Goal: Navigation & Orientation: Find specific page/section

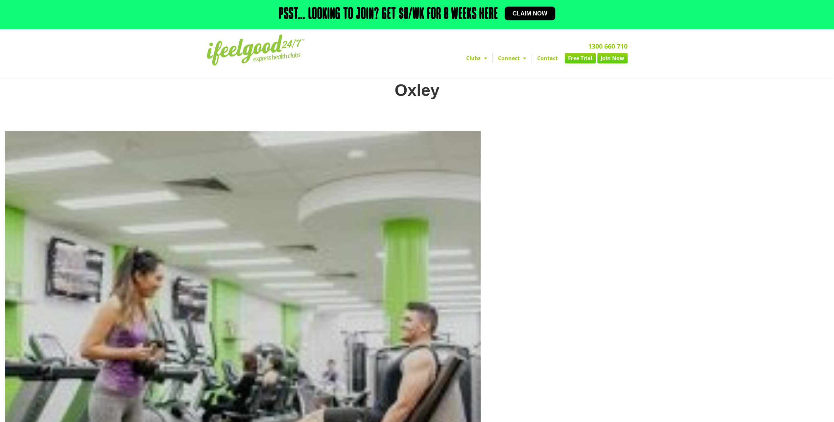
click at [609, 60] on link "Join Now" at bounding box center [613, 58] width 30 height 11
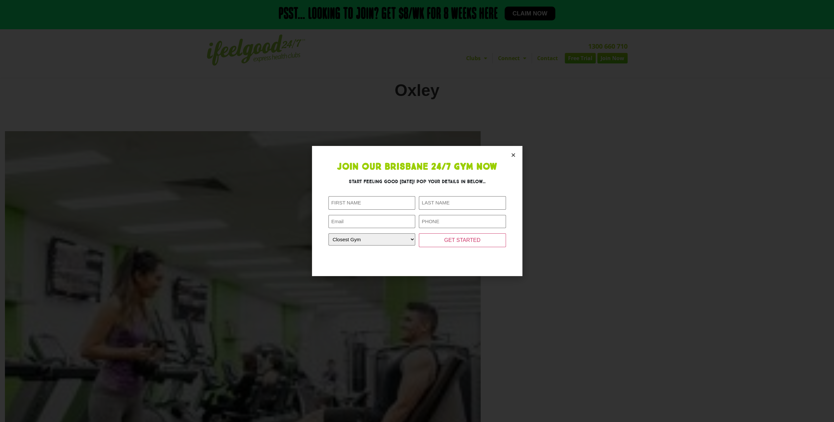
click at [510, 153] on section "Join Our Brisbane 24/7 Gym Now Start feeling good today! Pop your details in be…" at bounding box center [417, 211] width 211 height 130
click at [512, 155] on icon "Close" at bounding box center [513, 155] width 5 height 5
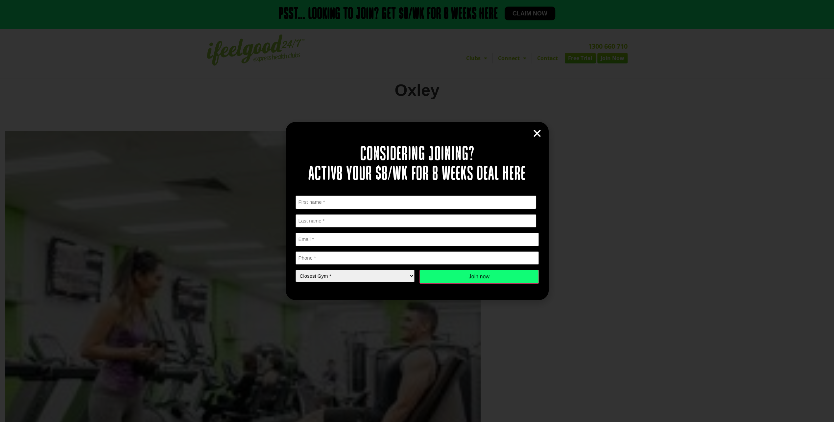
click at [536, 134] on icon "Close" at bounding box center [538, 134] width 10 height 10
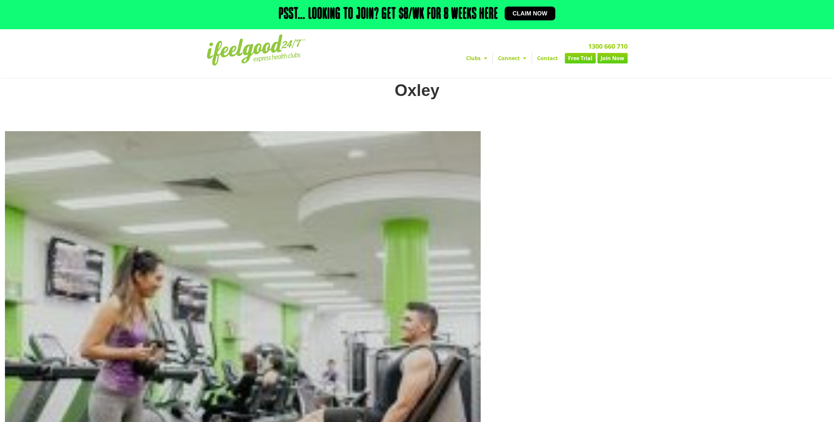
click at [546, 60] on link "Contact" at bounding box center [547, 58] width 31 height 11
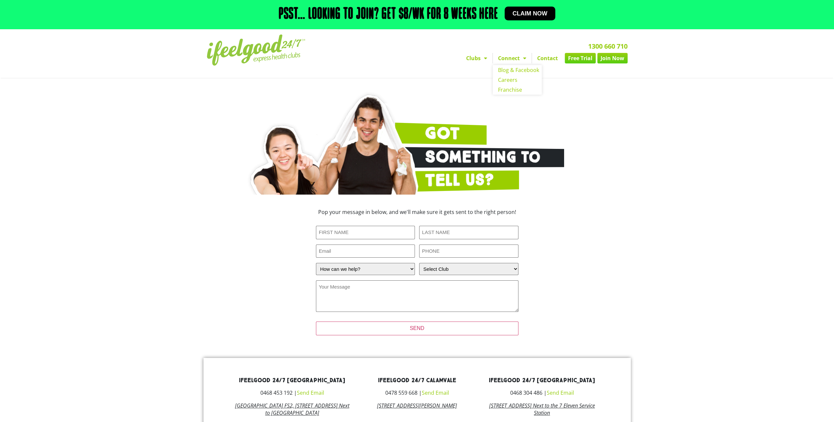
click at [524, 60] on span "Menu" at bounding box center [523, 58] width 7 height 12
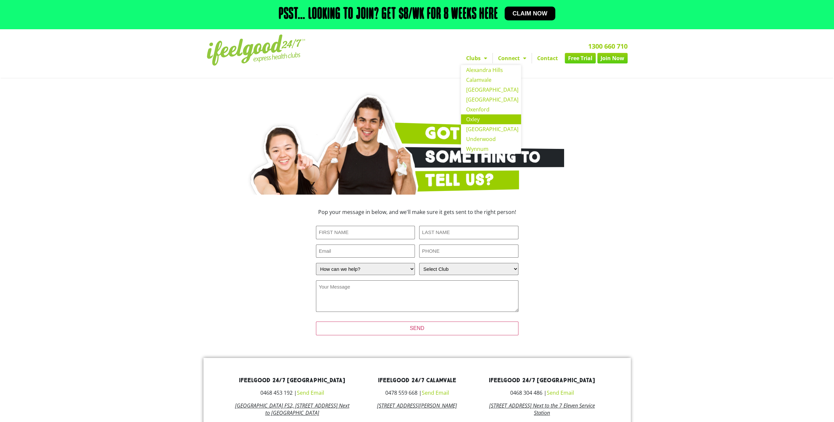
click at [474, 121] on link "Oxley" at bounding box center [491, 119] width 60 height 10
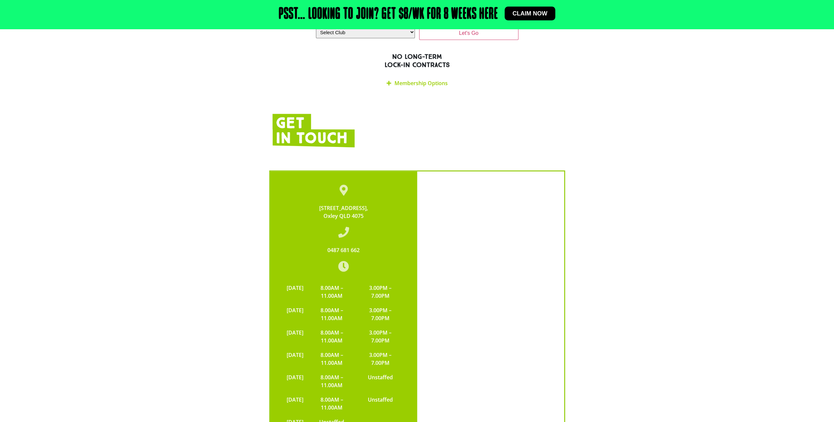
scroll to position [1316, 0]
